Goal: Task Accomplishment & Management: Use online tool/utility

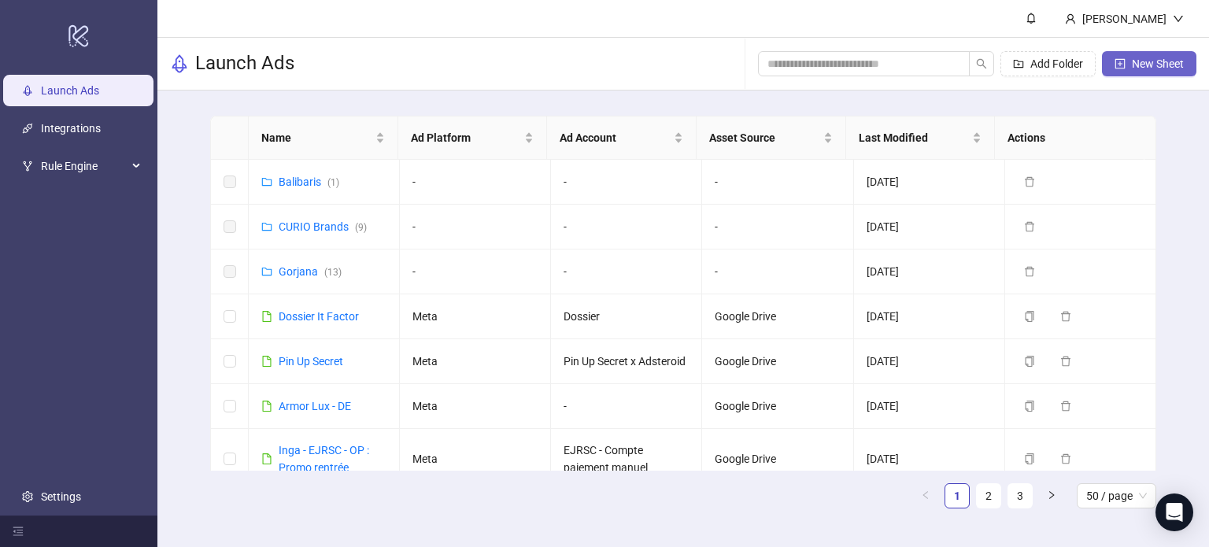
drag, startPoint x: 0, startPoint y: 0, endPoint x: 1146, endPoint y: 64, distance: 1148.2
click at [1146, 64] on span "New Sheet" at bounding box center [1158, 63] width 52 height 13
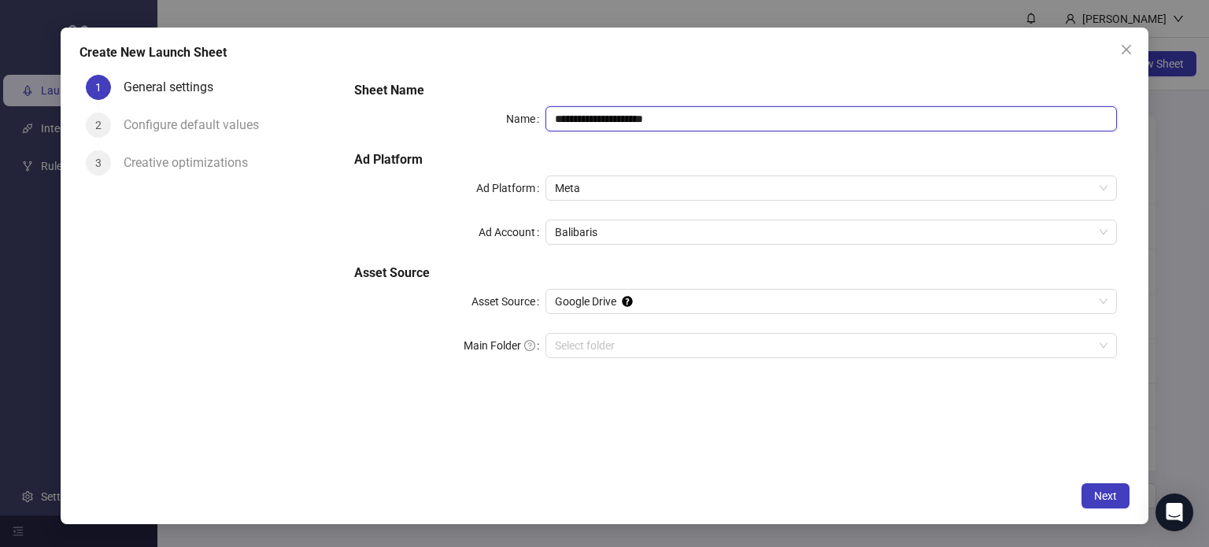
click at [663, 119] on input "**********" at bounding box center [832, 118] width 572 height 25
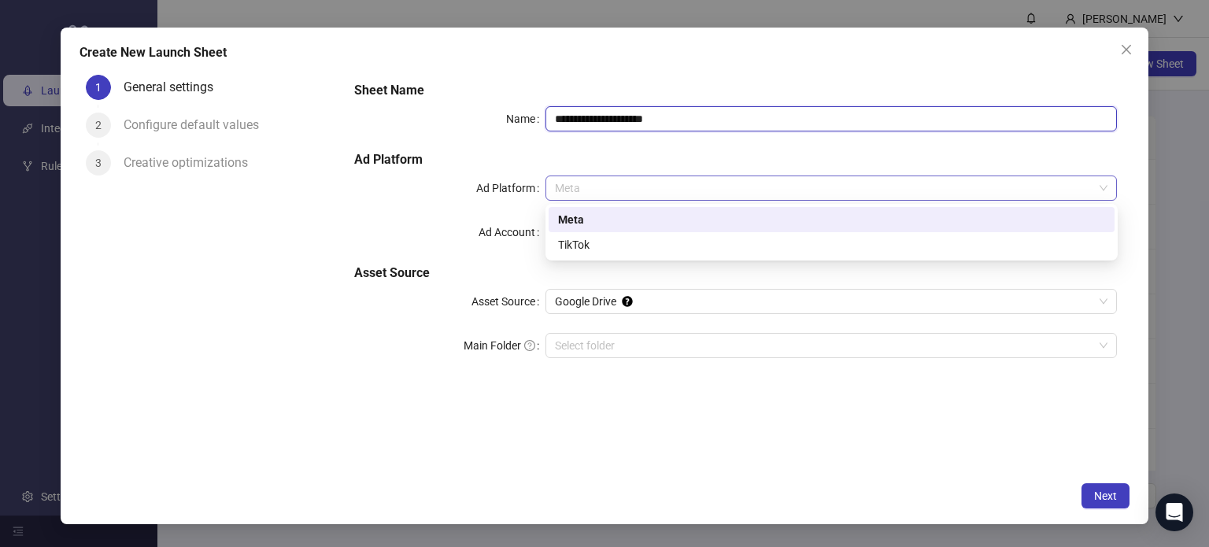
click at [592, 184] on span "Meta" at bounding box center [832, 188] width 554 height 24
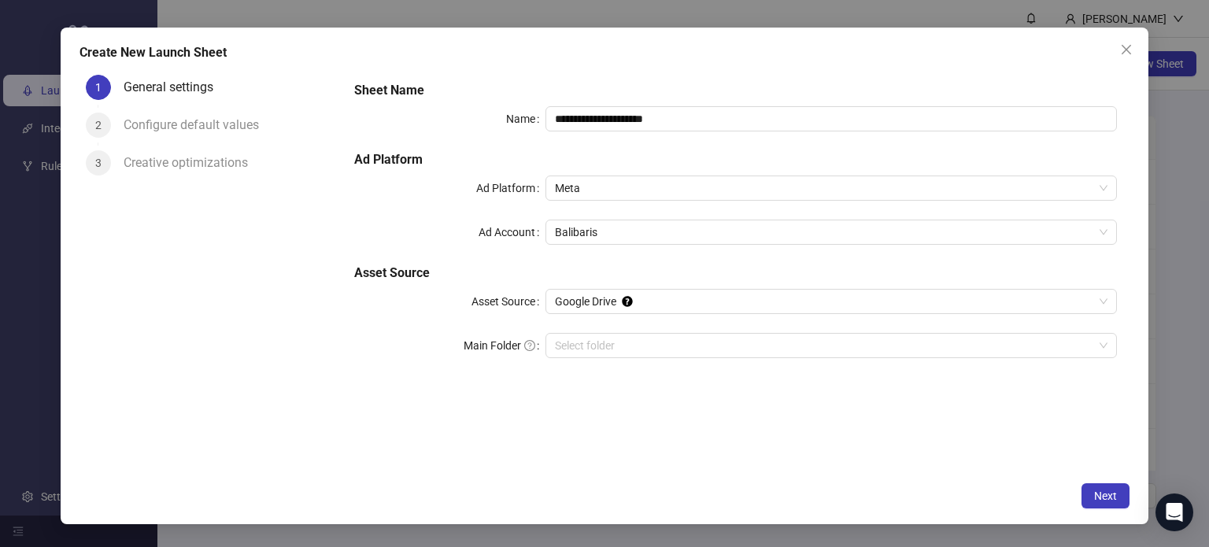
click at [498, 197] on label "Ad Platform" at bounding box center [510, 188] width 69 height 25
click at [555, 197] on input "Ad Platform" at bounding box center [824, 188] width 539 height 24
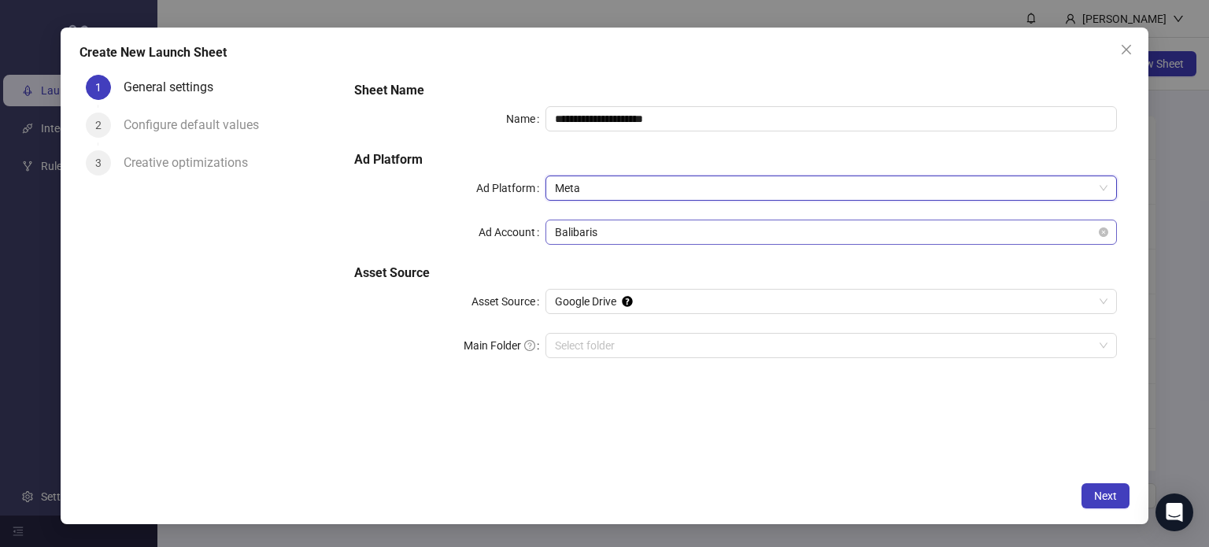
click at [564, 222] on span "Balibaris" at bounding box center [832, 232] width 554 height 24
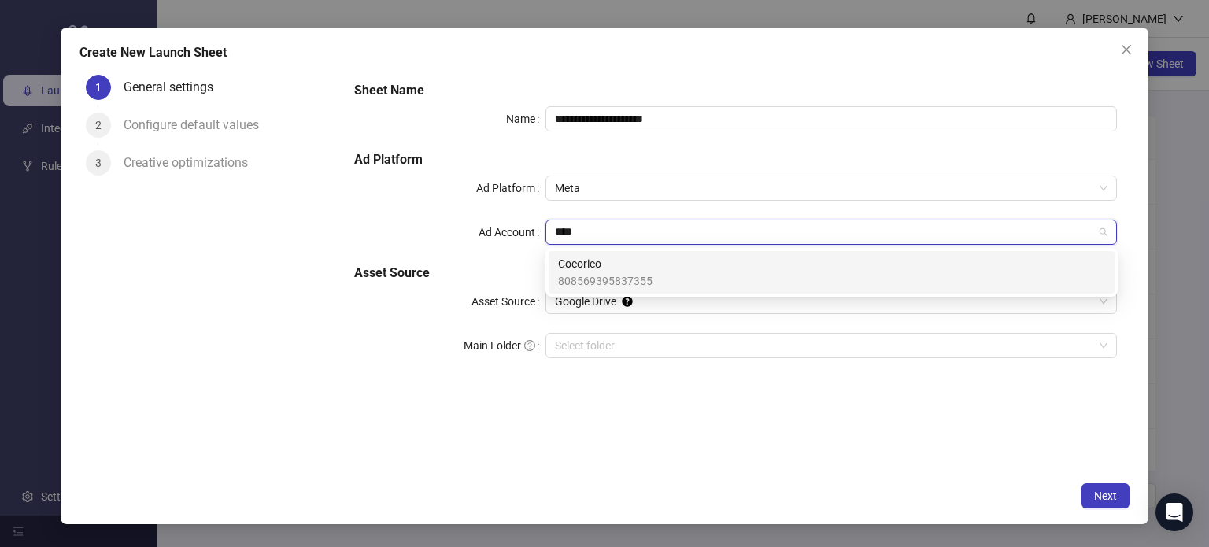
type input "****"
click at [600, 294] on div "808569395837355 Cocorico 808569395837355" at bounding box center [832, 272] width 572 height 49
click at [606, 280] on span "808569395837355" at bounding box center [605, 280] width 94 height 17
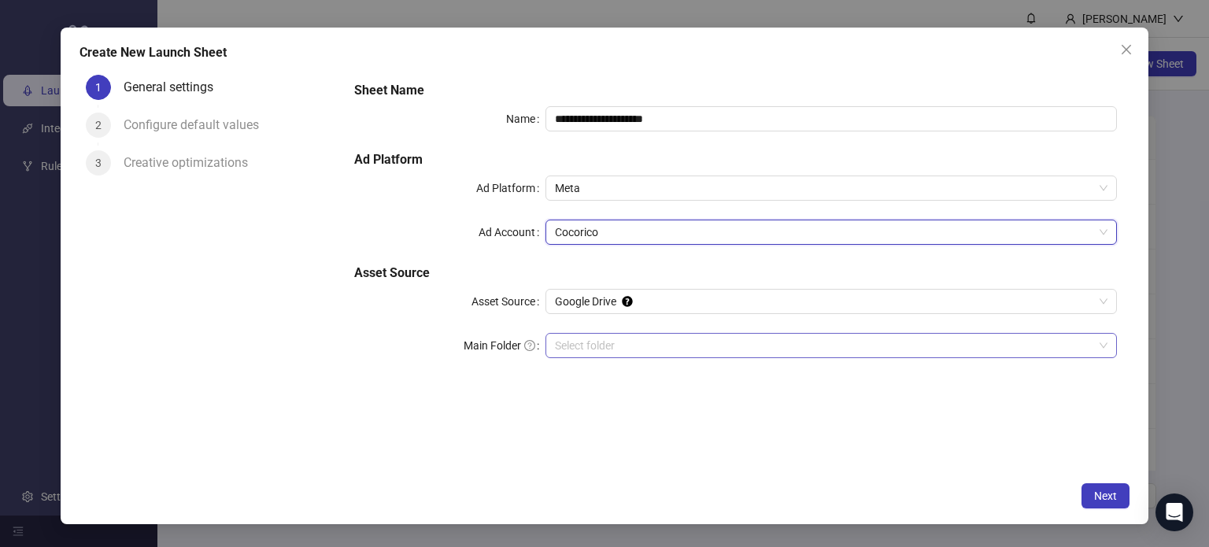
click at [598, 334] on input "Main Folder" at bounding box center [824, 346] width 539 height 24
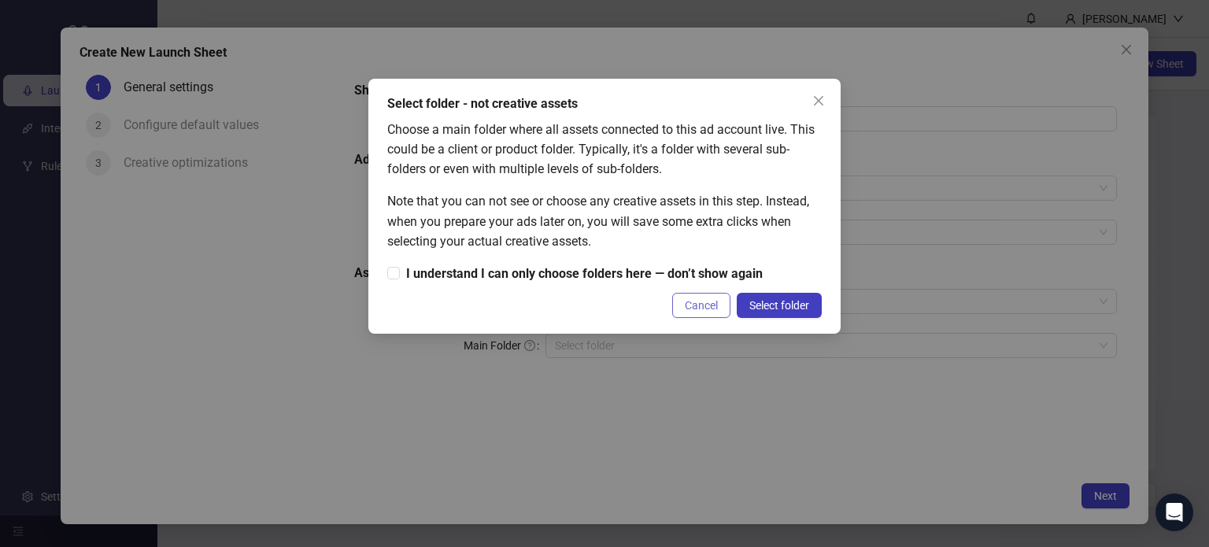
click at [709, 302] on span "Cancel" at bounding box center [701, 305] width 33 height 13
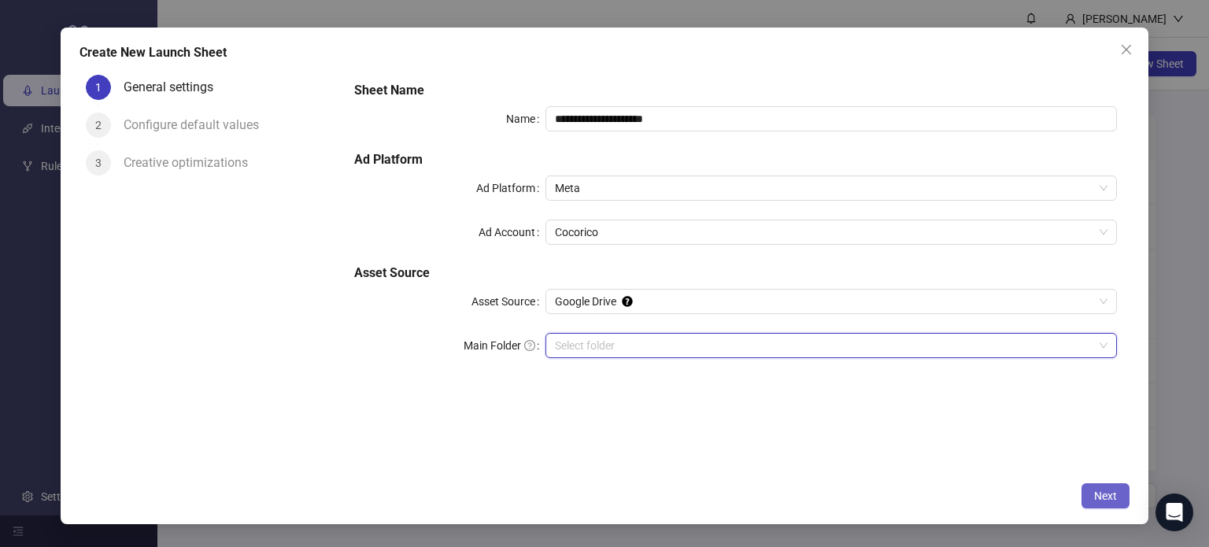
click at [1108, 490] on span "Next" at bounding box center [1105, 496] width 23 height 13
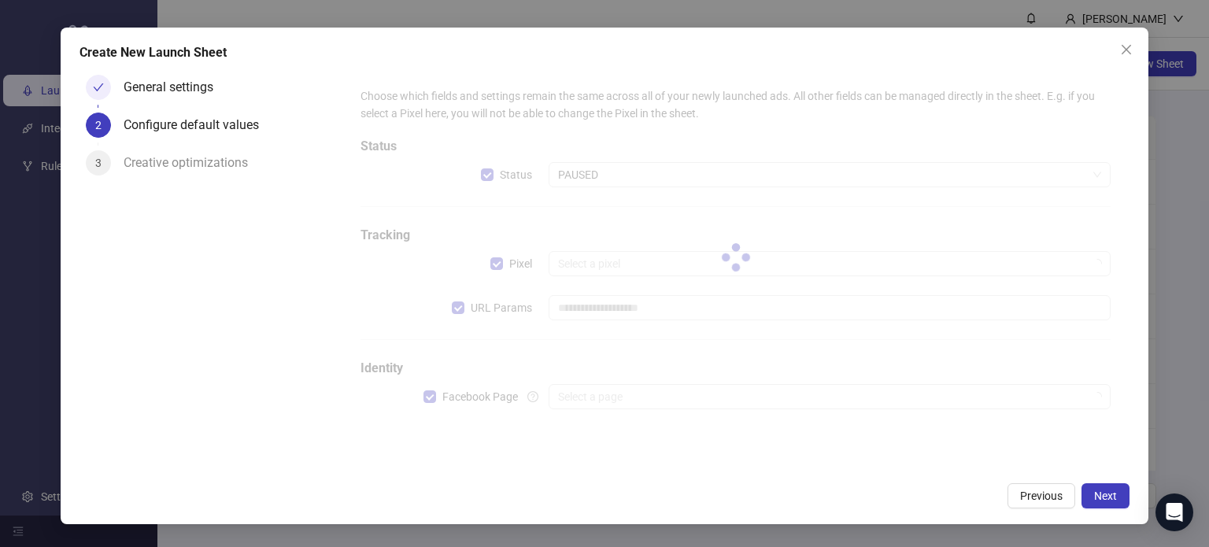
type input "**********"
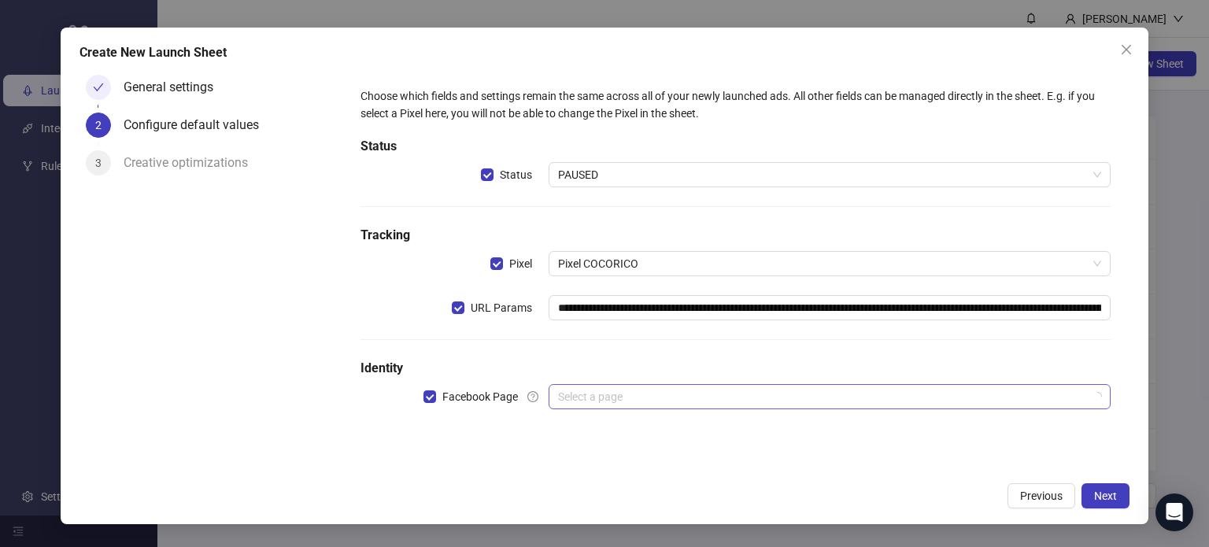
click at [584, 391] on input "search" at bounding box center [823, 397] width 530 height 24
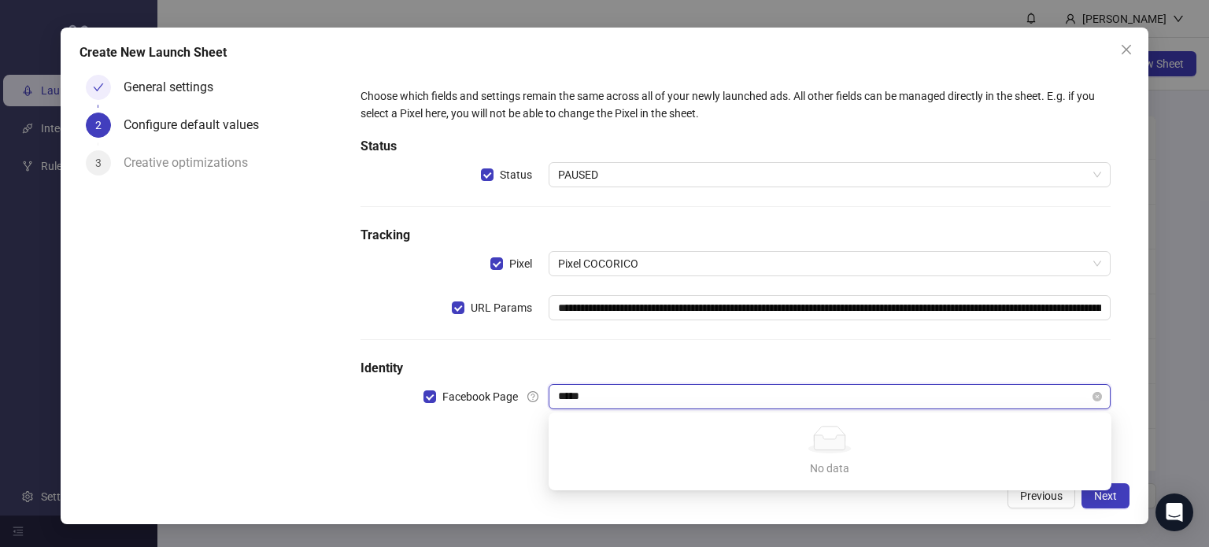
type input "******"
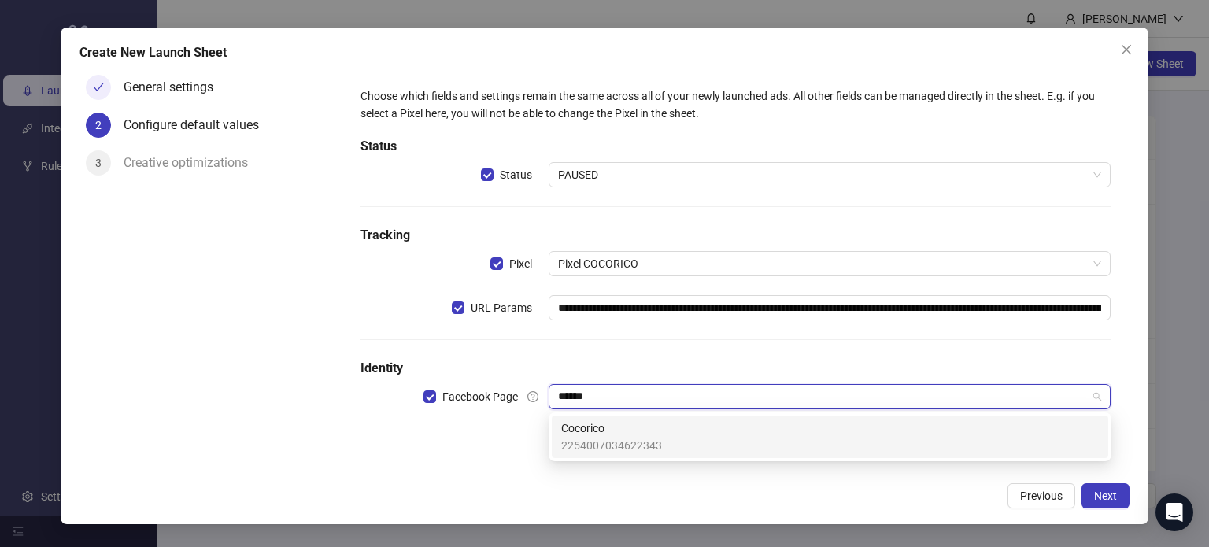
click at [618, 437] on span "2254007034622343" at bounding box center [611, 445] width 101 height 17
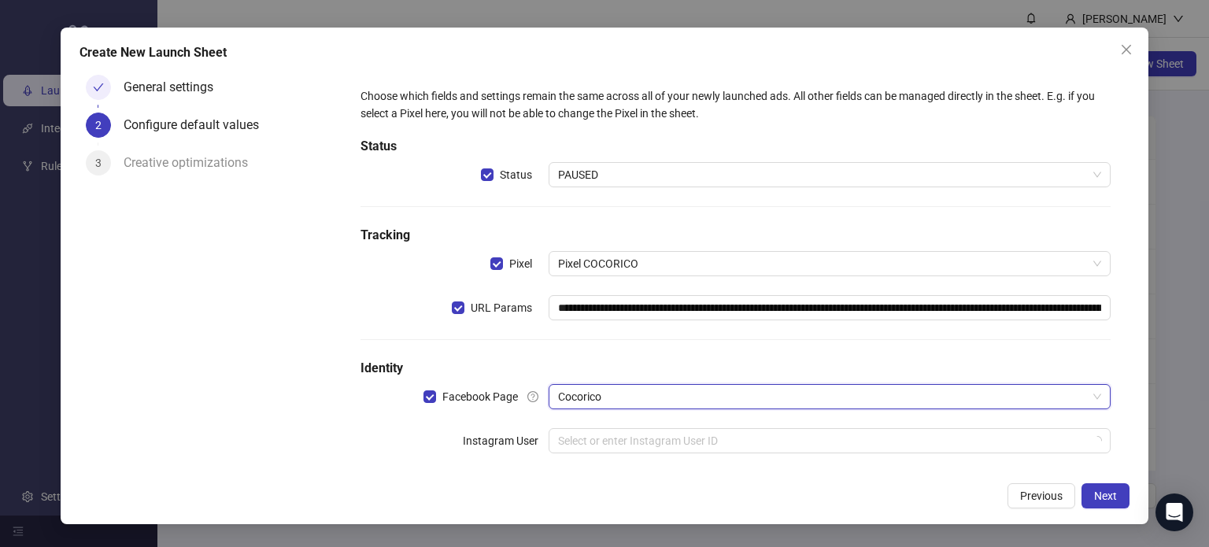
click at [618, 437] on input "search" at bounding box center [823, 441] width 530 height 24
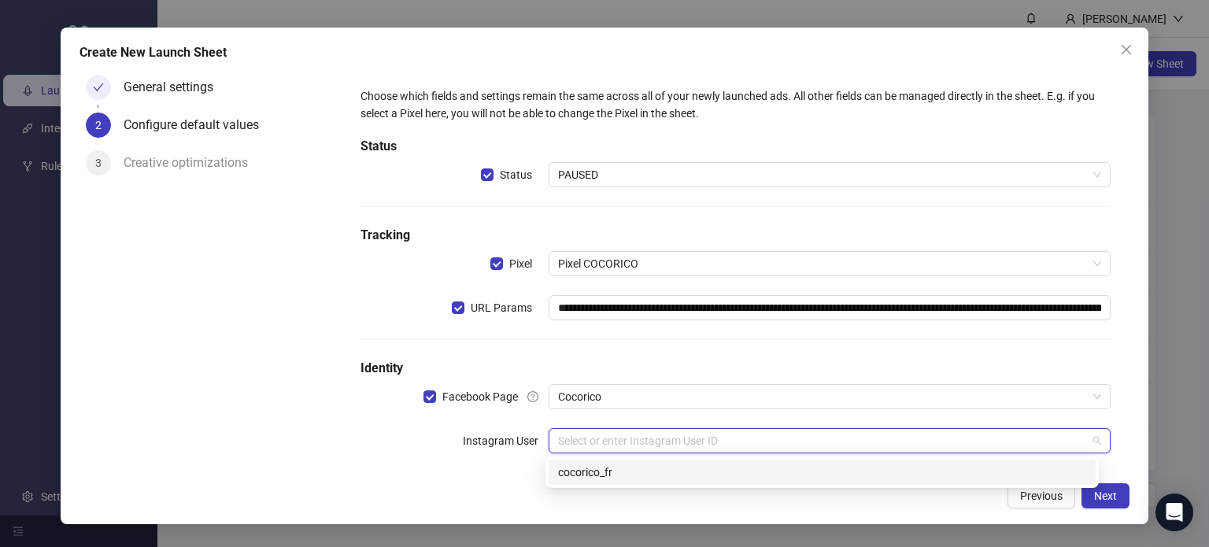
type input "*"
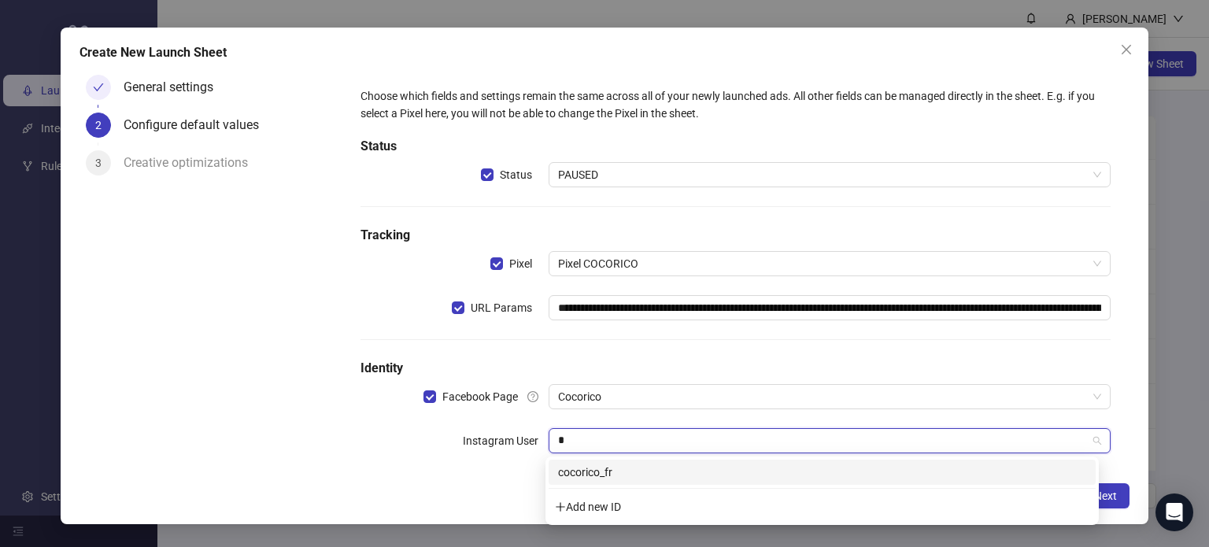
click at [609, 480] on div "cocorico_fr" at bounding box center [822, 472] width 528 height 17
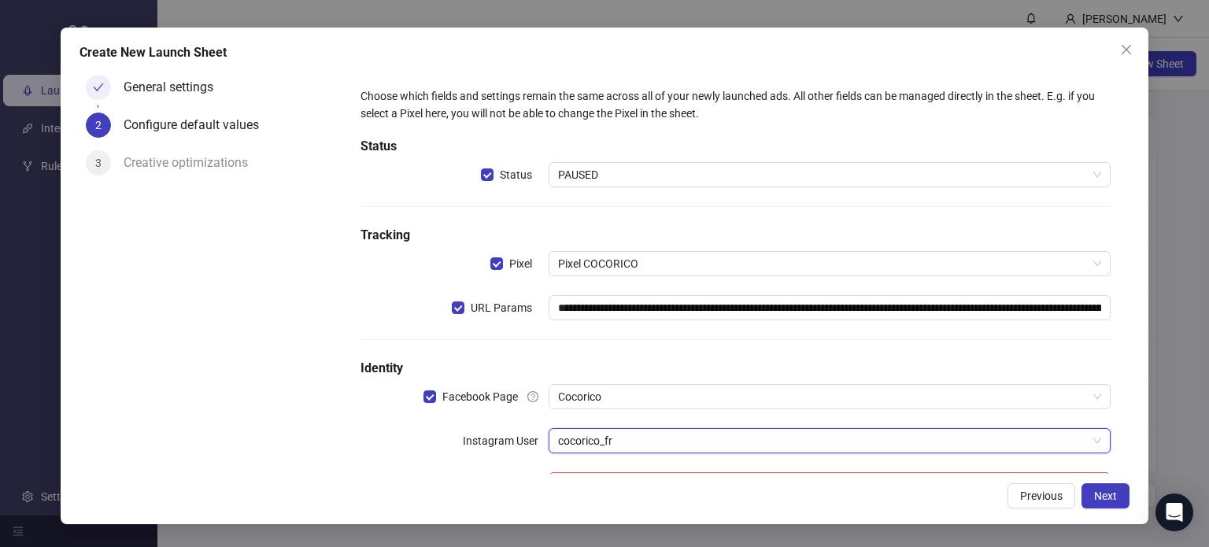
scroll to position [60, 0]
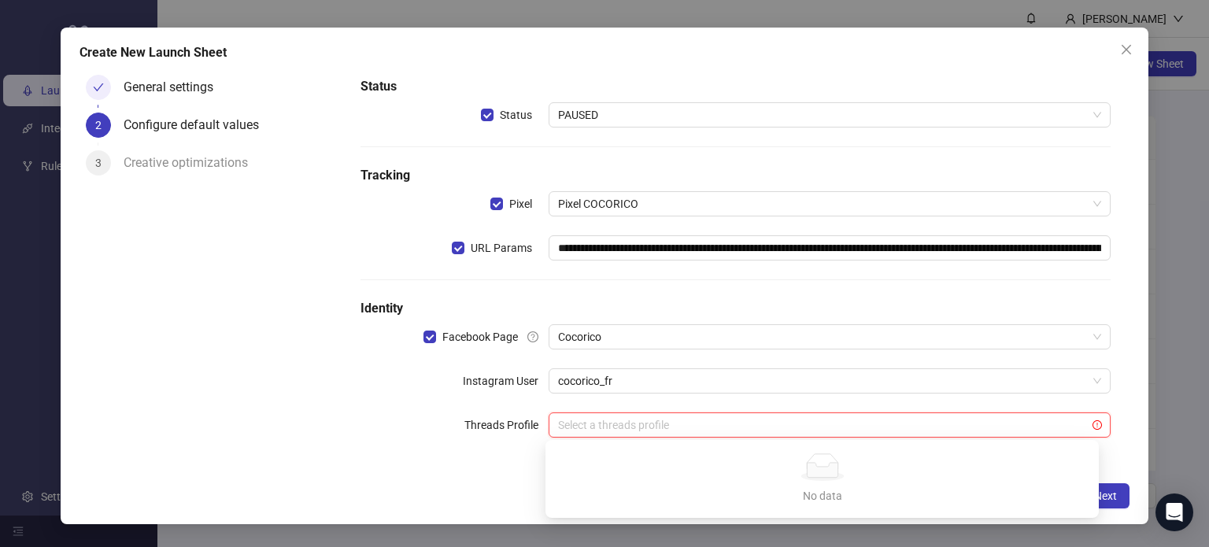
click at [586, 430] on input "search" at bounding box center [823, 425] width 530 height 24
type input "****"
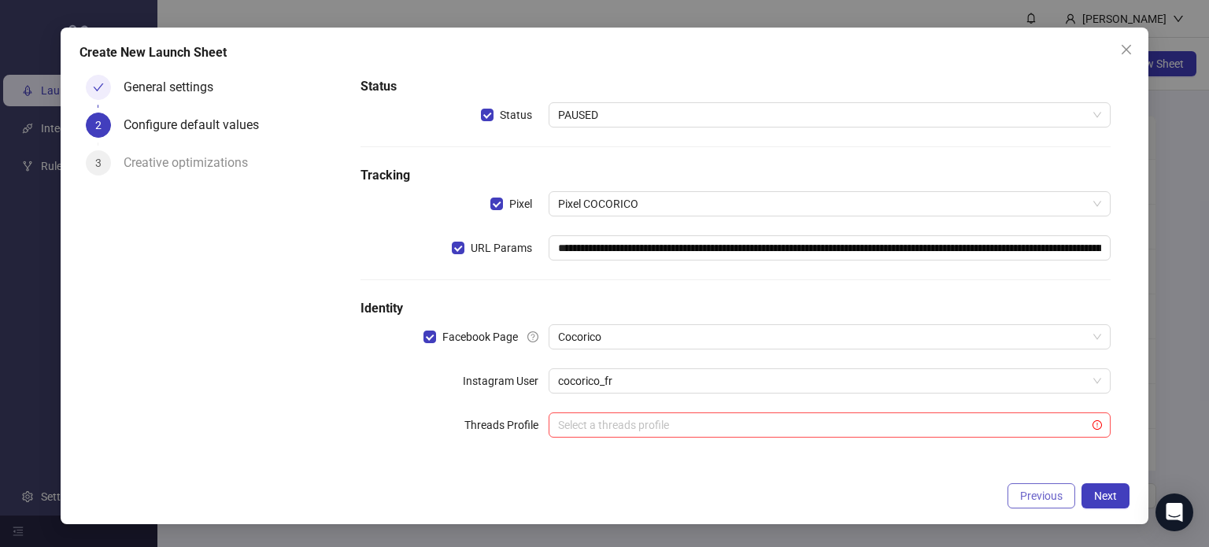
click at [1050, 495] on span "Previous" at bounding box center [1041, 496] width 43 height 13
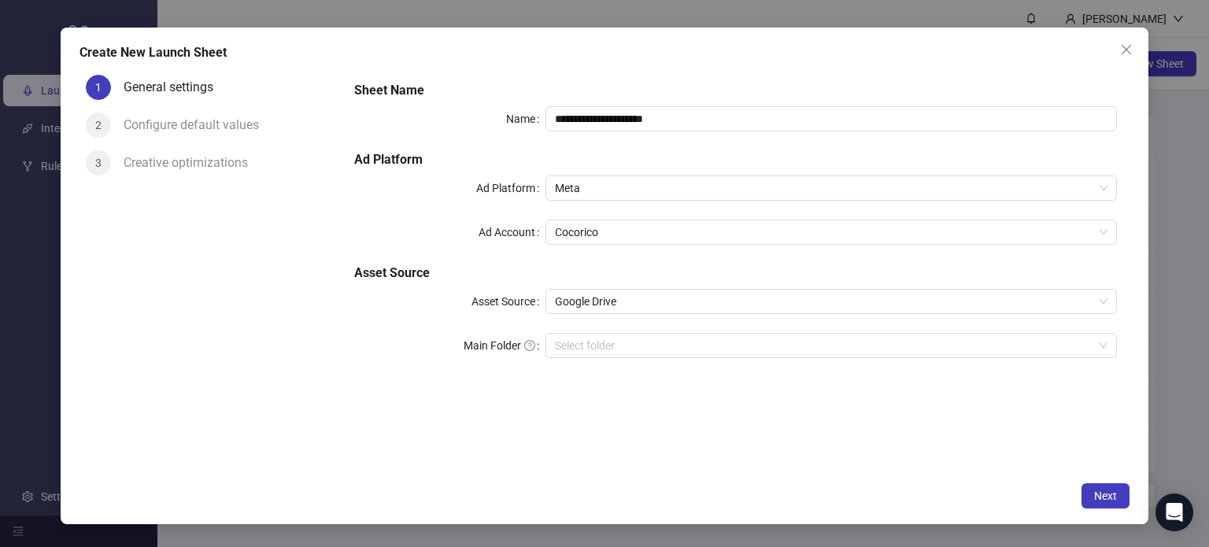
scroll to position [0, 0]
click at [1130, 59] on button "Close" at bounding box center [1126, 49] width 25 height 25
